Goal: Task Accomplishment & Management: Use online tool/utility

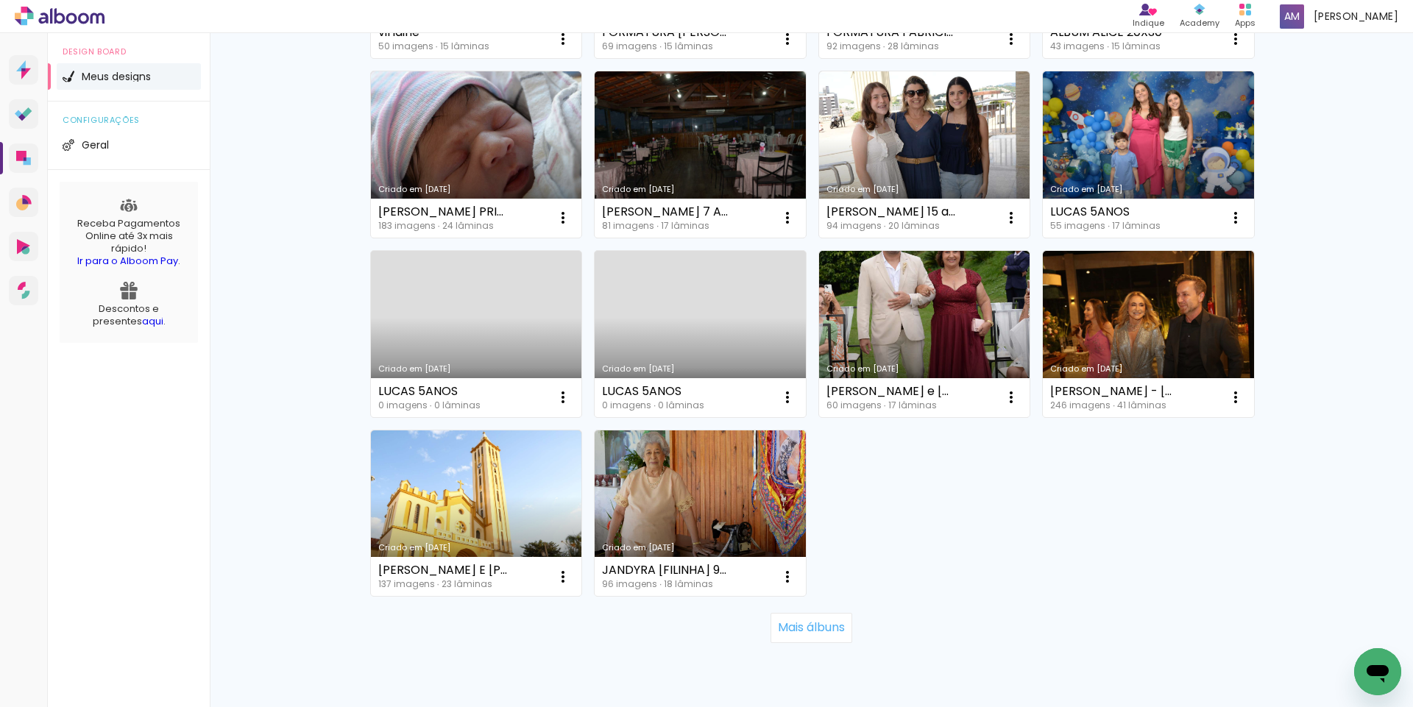
scroll to position [890, 0]
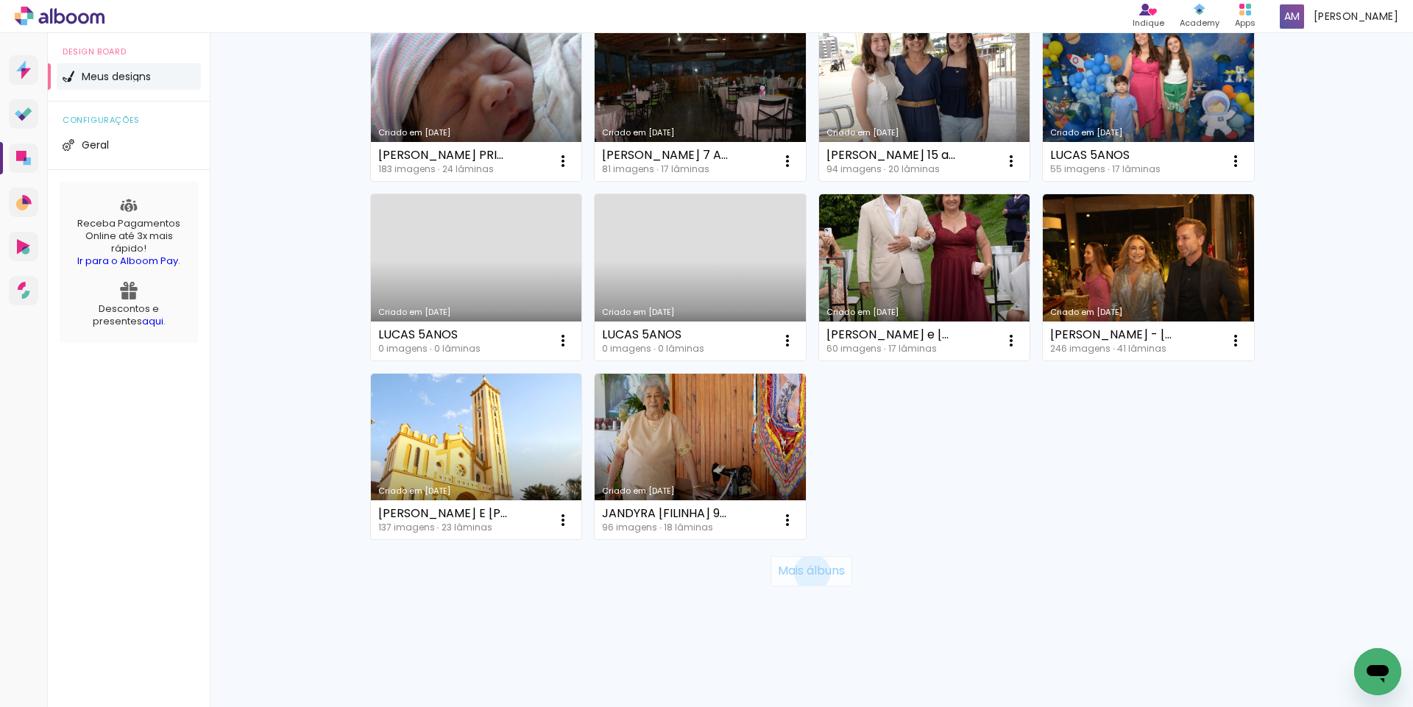
click at [0, 0] on slot "Mais álbuns" at bounding box center [0, 0] width 0 height 0
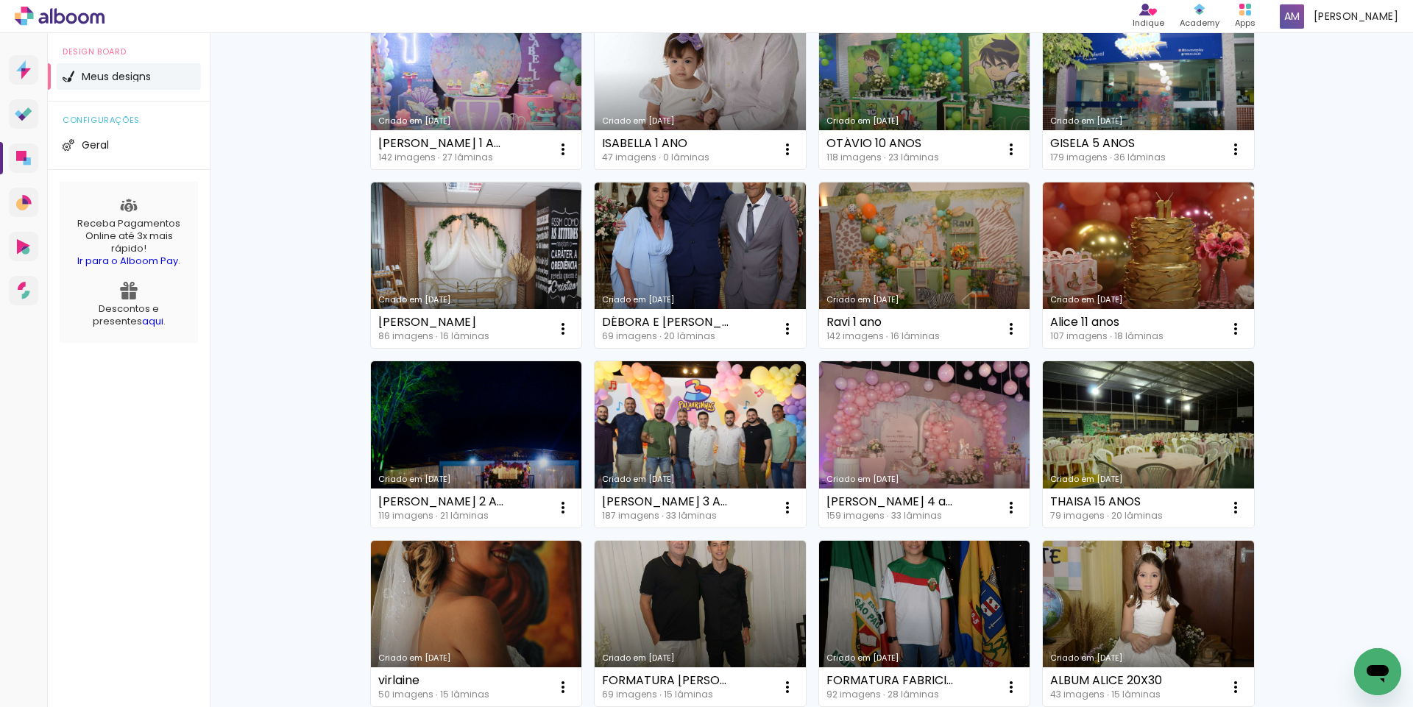
scroll to position [180, 0]
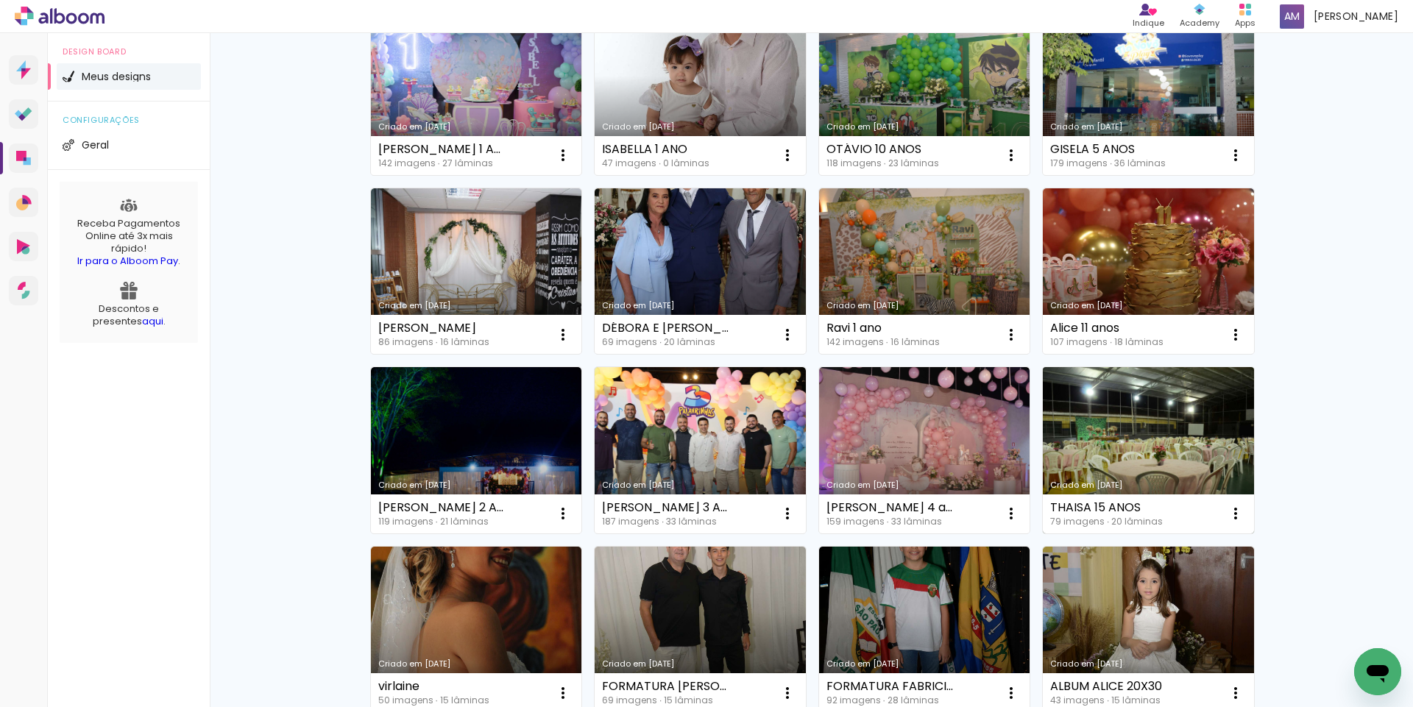
click at [1156, 464] on link "Criado em [DATE]" at bounding box center [1148, 450] width 211 height 166
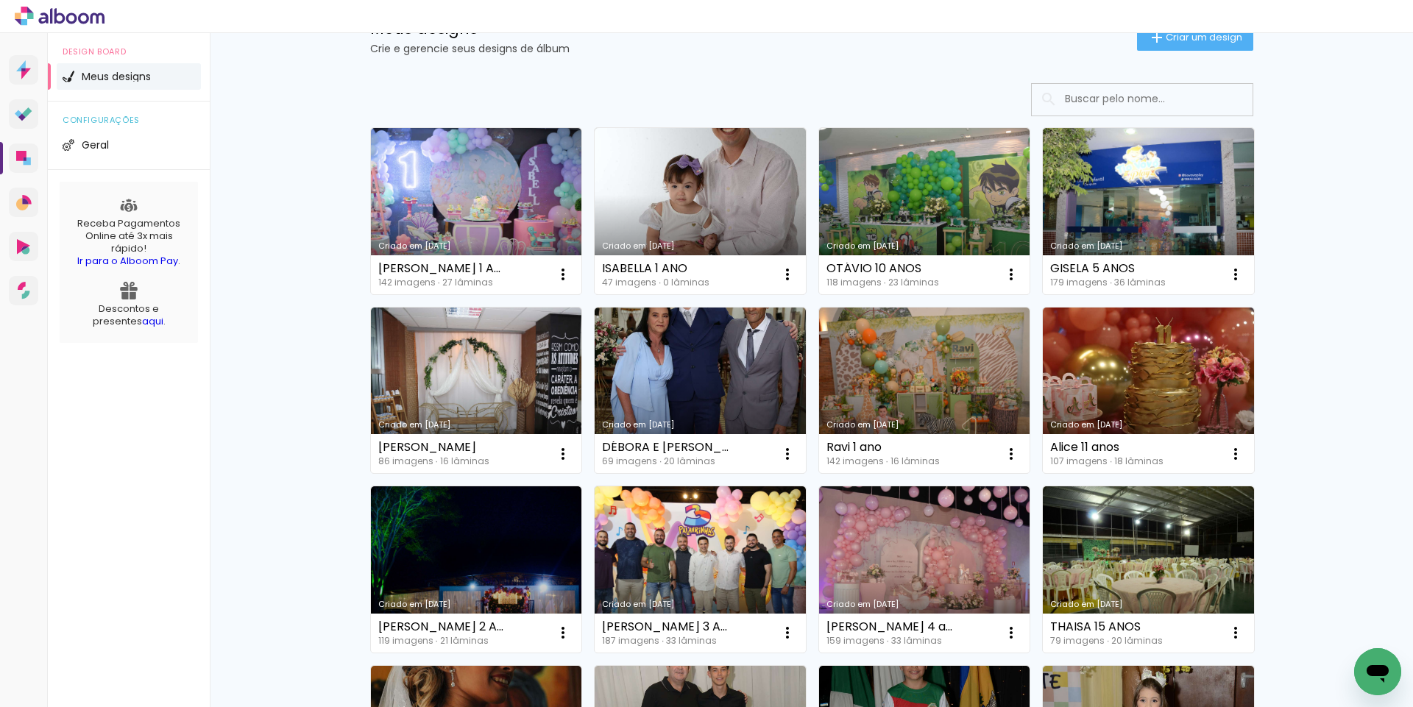
scroll to position [59, 0]
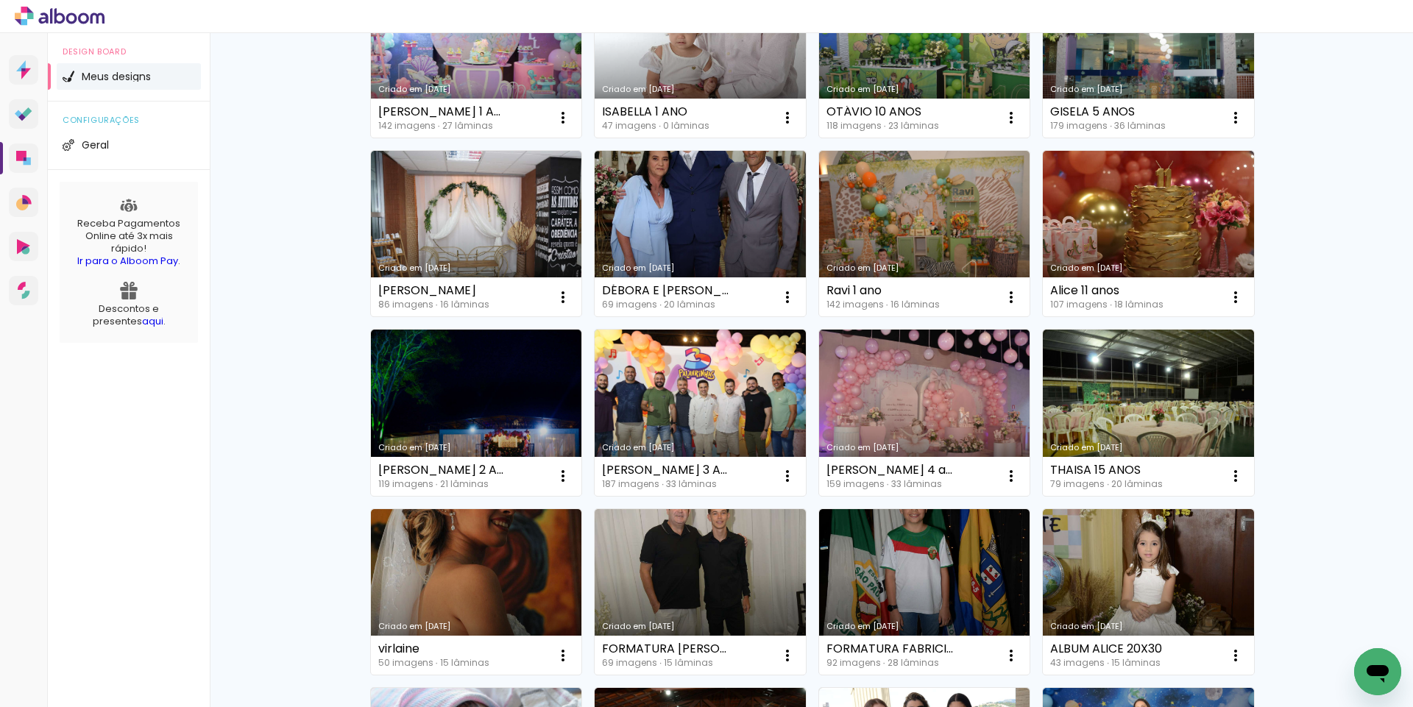
scroll to position [221, 0]
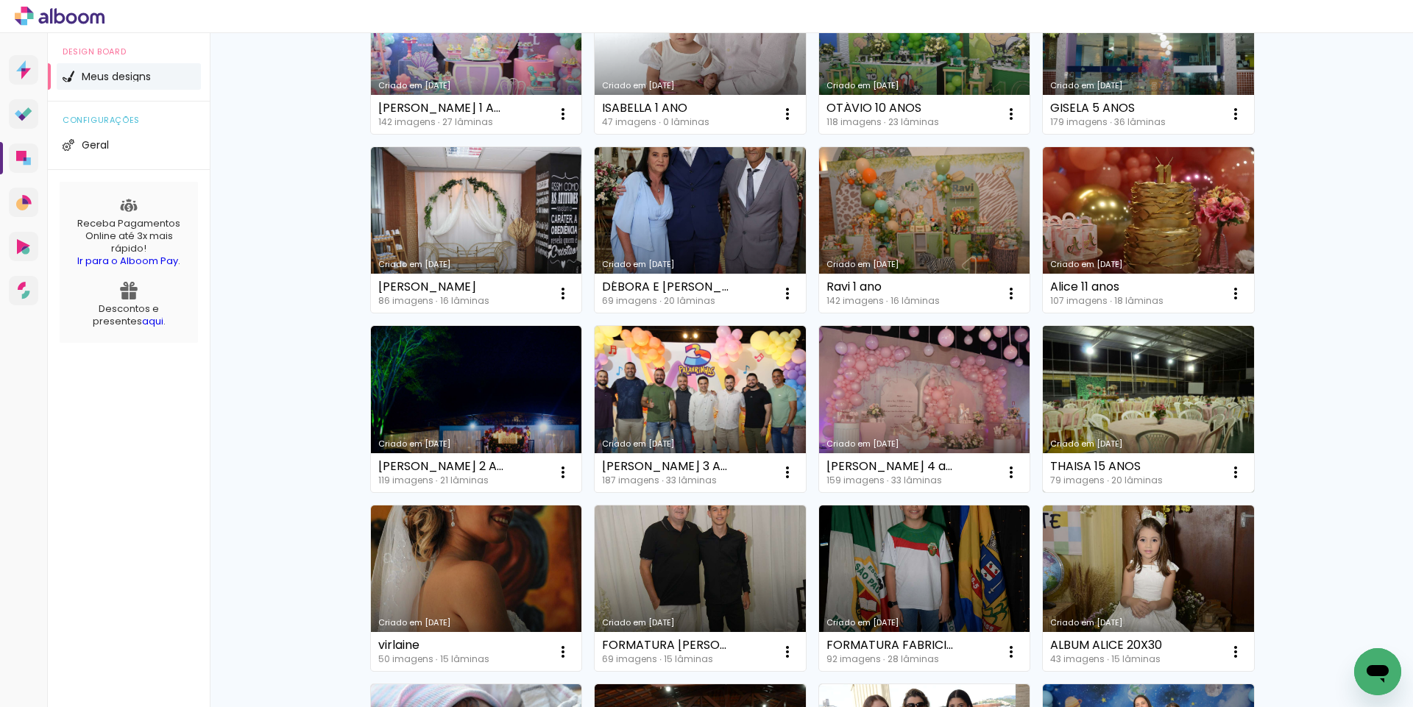
click at [1158, 392] on link "Criado em [DATE]" at bounding box center [1148, 409] width 211 height 166
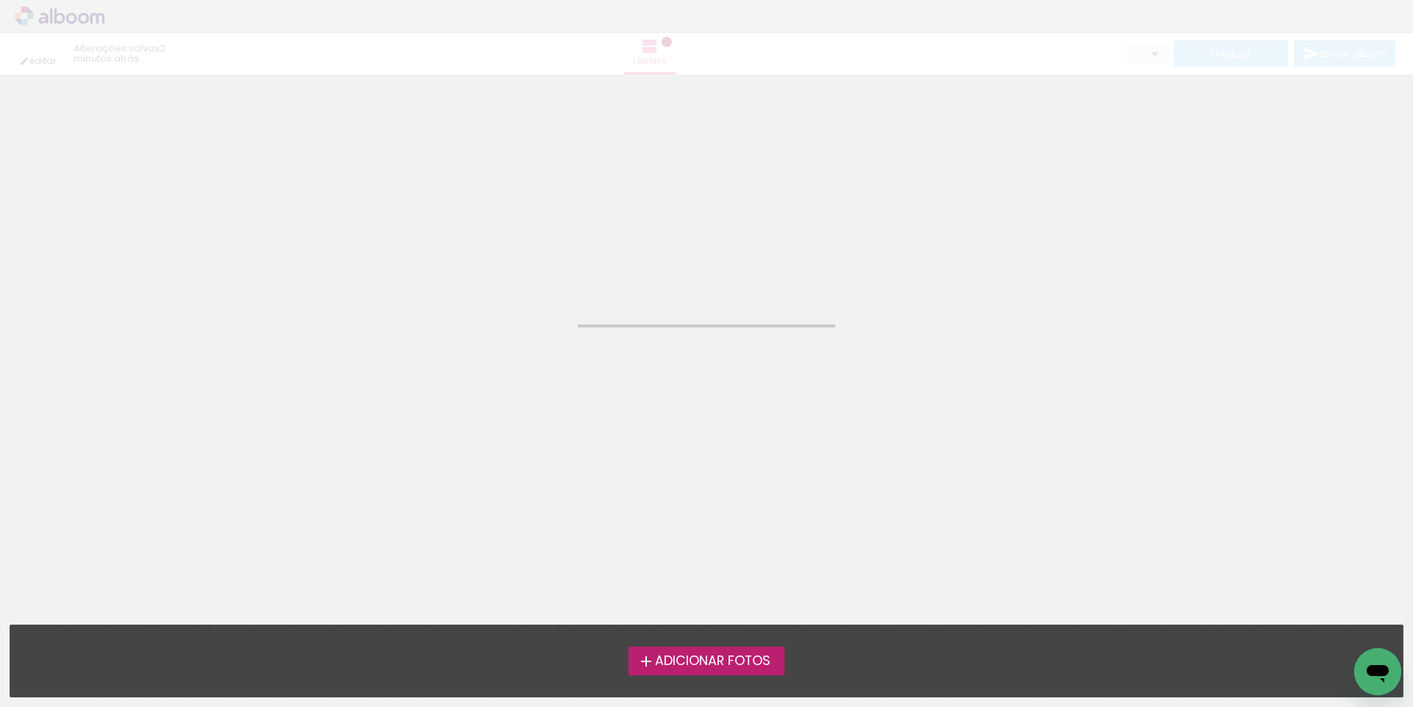
click at [1158, 392] on neon-animated-pages "Confirmar Cancelar" at bounding box center [706, 390] width 1413 height 633
